Goal: Transaction & Acquisition: Purchase product/service

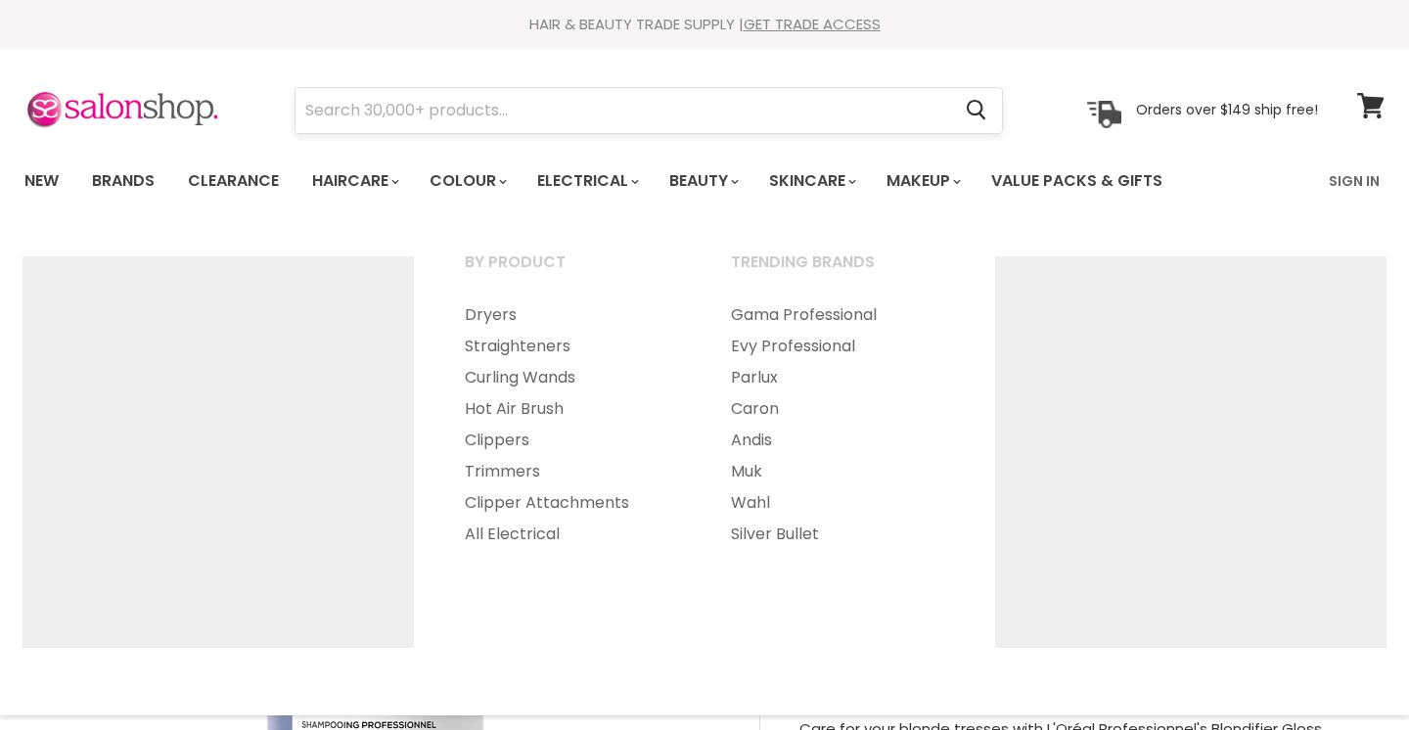
click at [544, 111] on input "Search" at bounding box center [622, 110] width 654 height 45
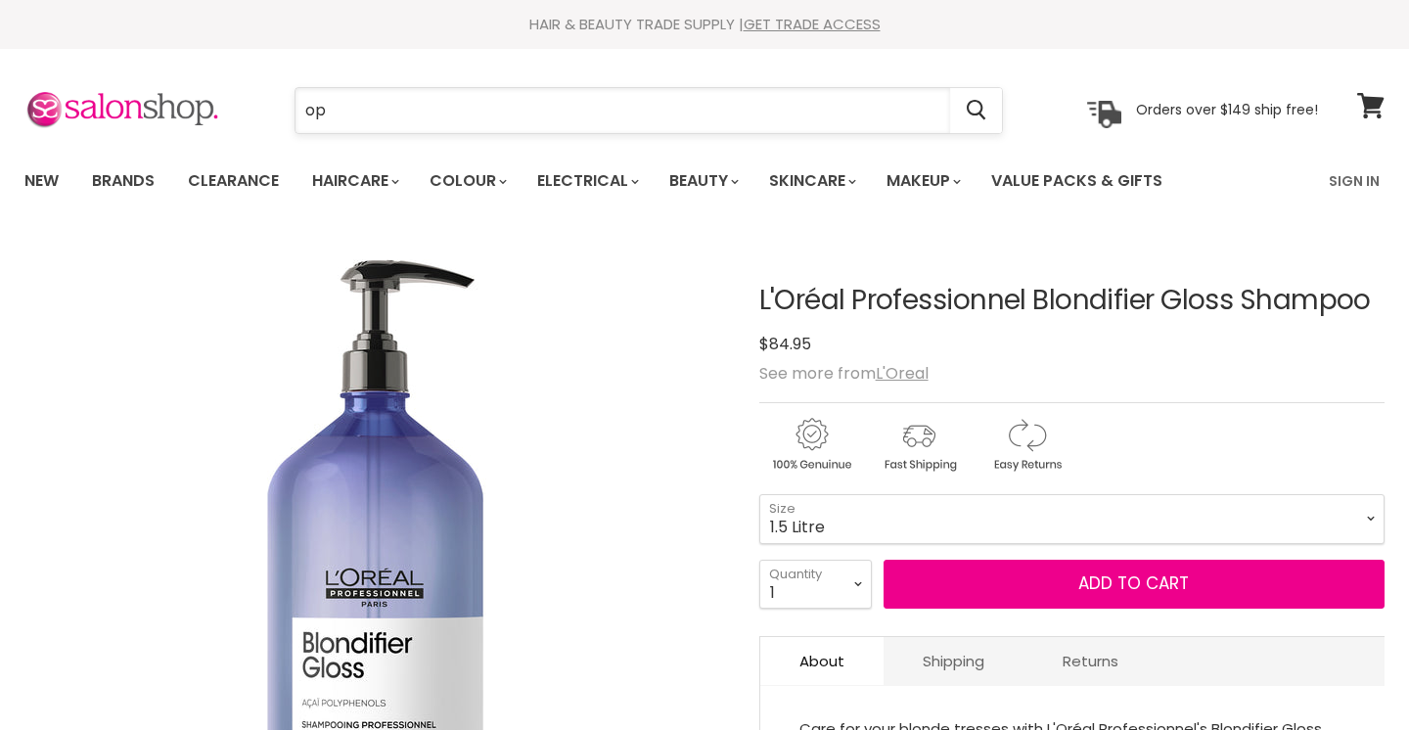
type input "opi"
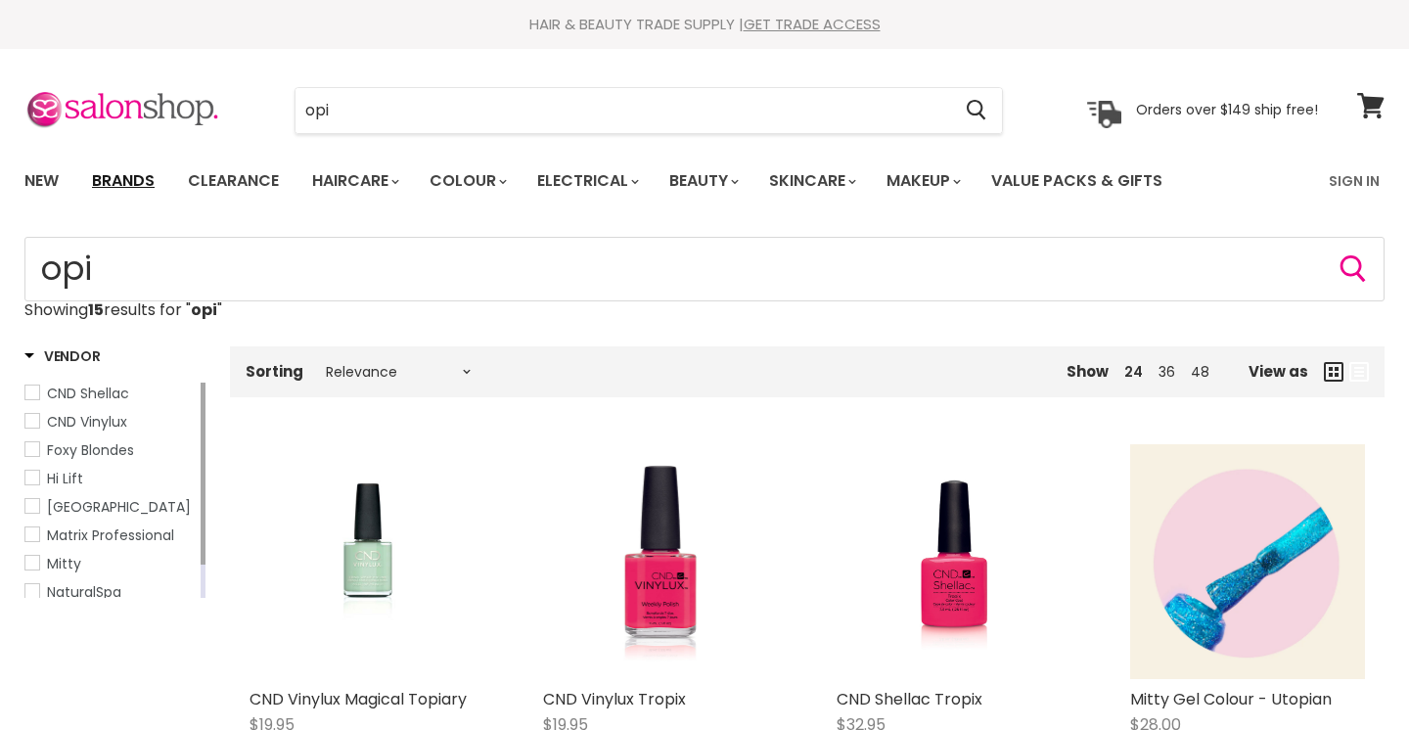
click at [150, 180] on link "Brands" at bounding box center [123, 180] width 92 height 41
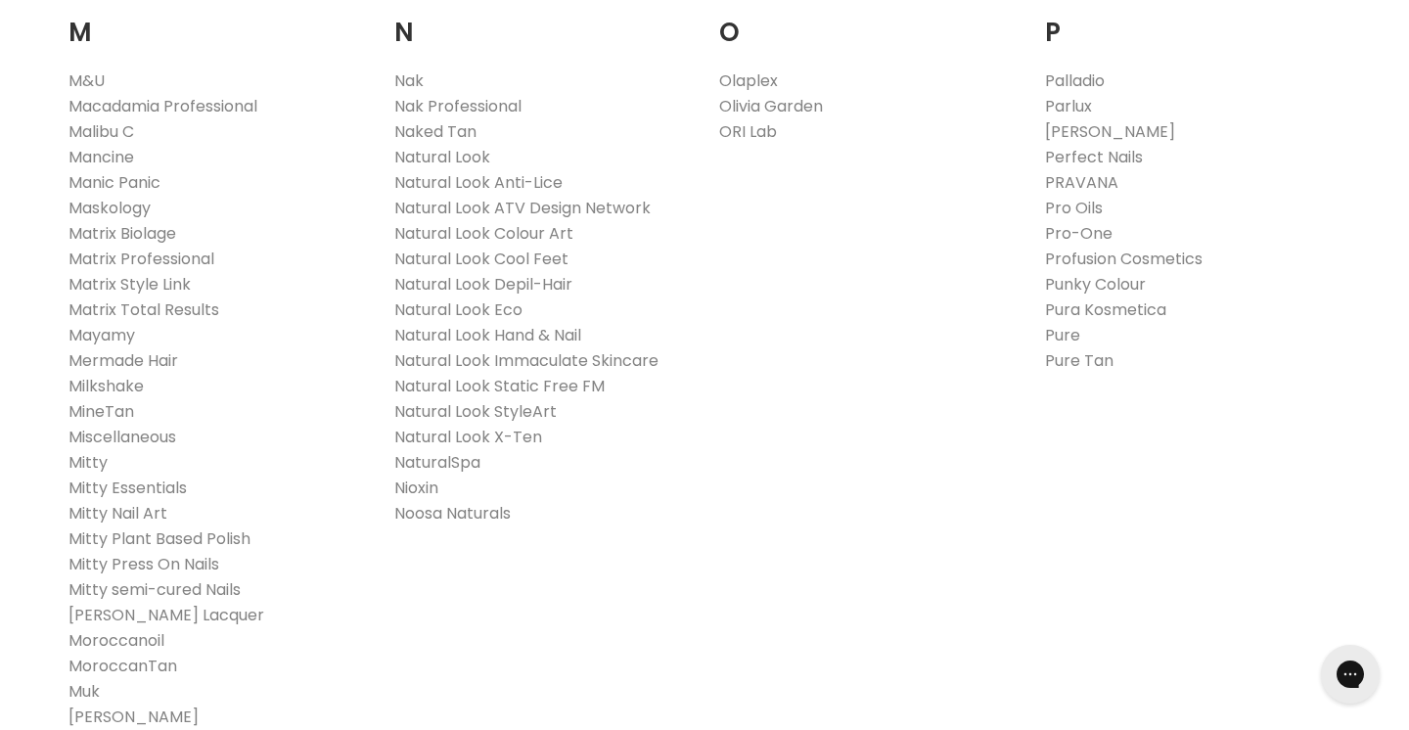
scroll to position [2211, 0]
